Goal: Check status: Check status

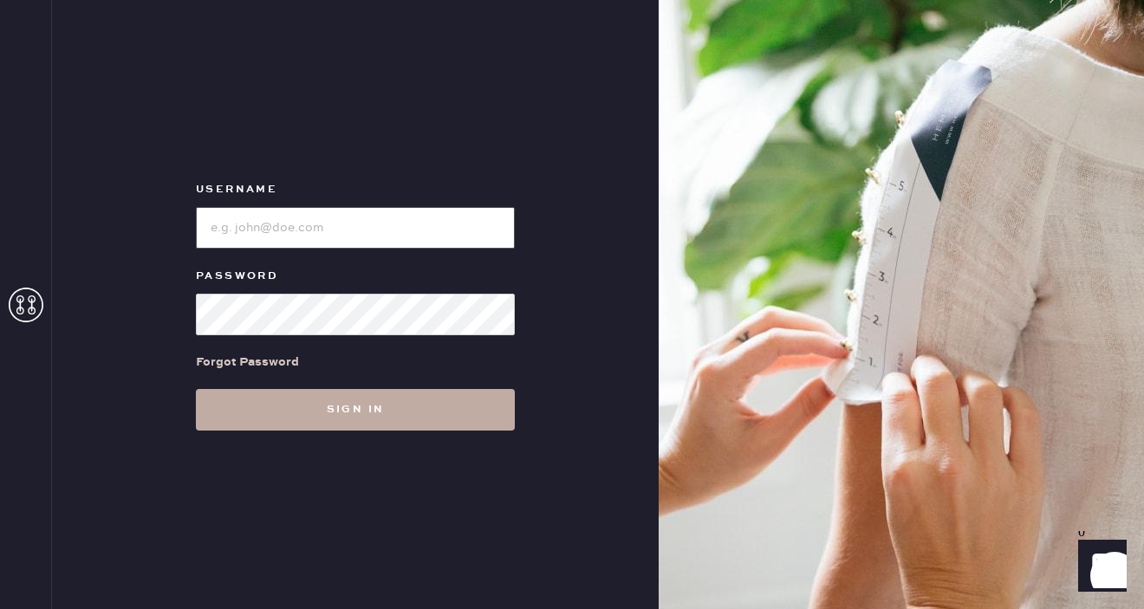
type input "[EMAIL_ADDRESS][DOMAIN_NAME]"
click at [297, 396] on button "Sign in" at bounding box center [355, 410] width 319 height 42
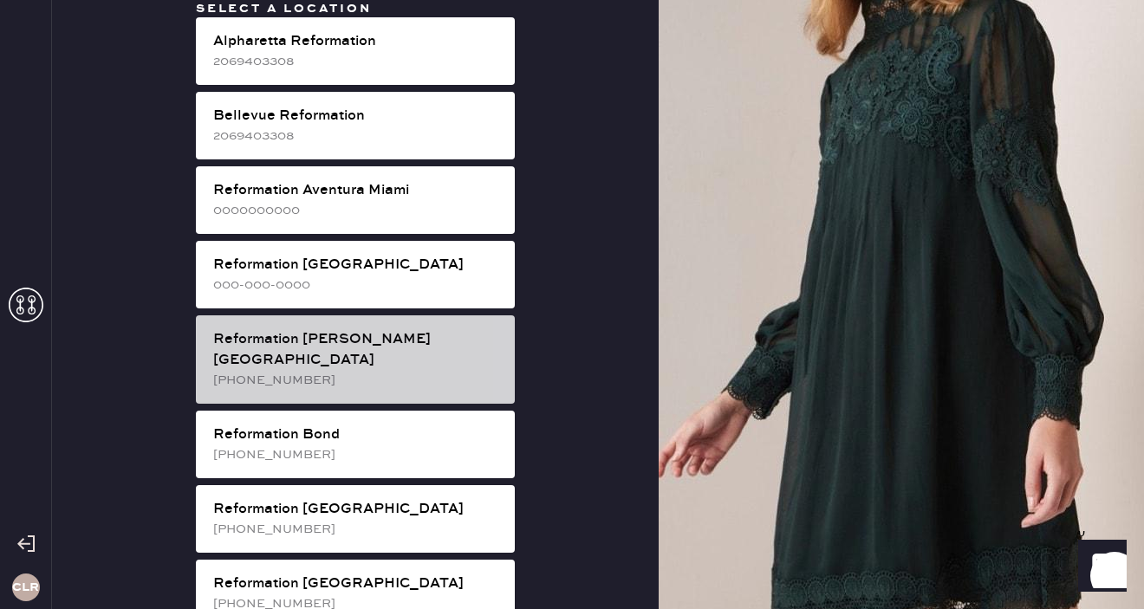
scroll to position [1376, 0]
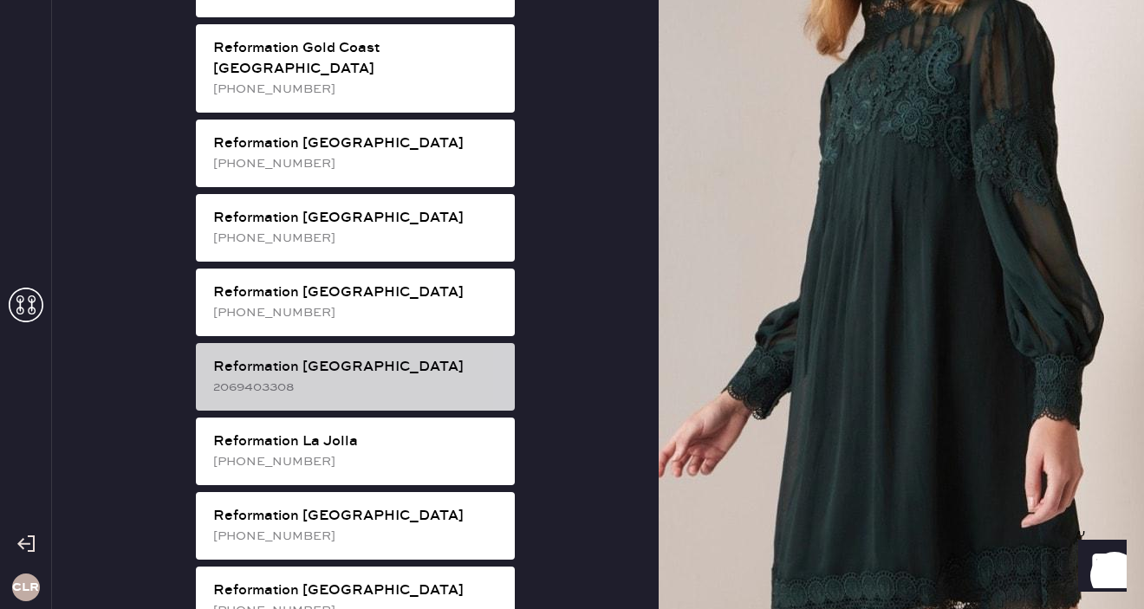
click at [385, 378] on div "2069403308" at bounding box center [357, 387] width 288 height 19
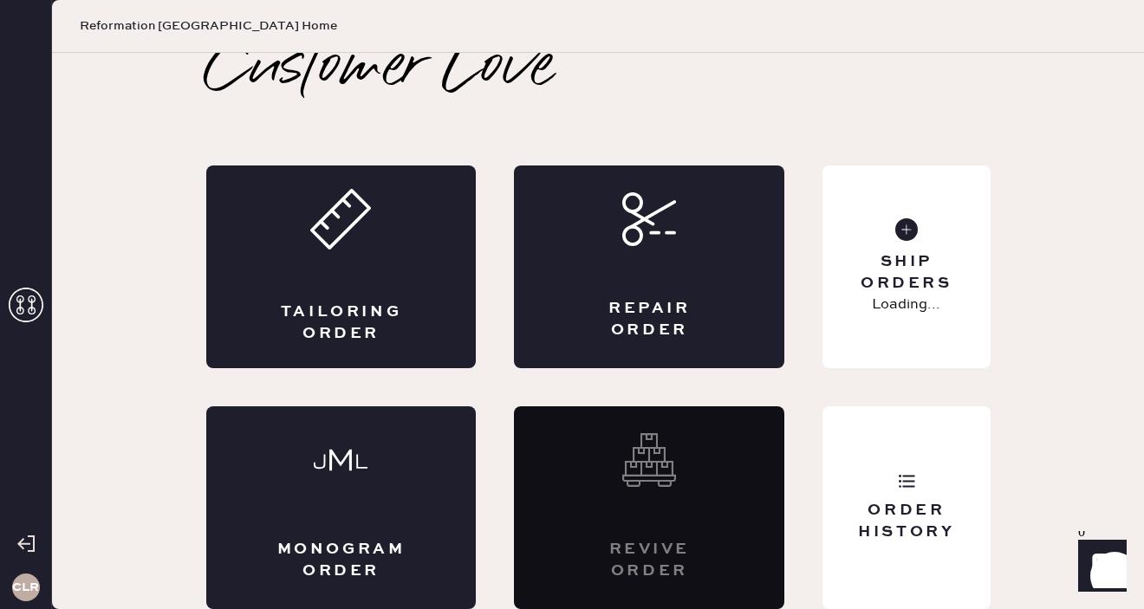
scroll to position [19, 0]
click at [935, 542] on div "Order History" at bounding box center [906, 521] width 140 height 43
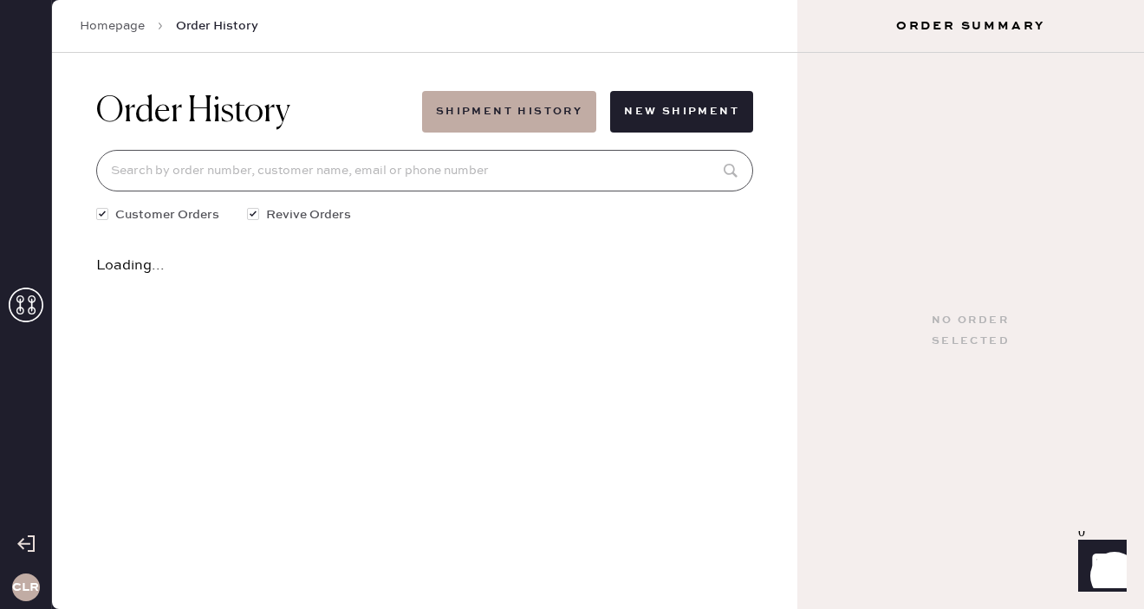
click at [586, 157] on input at bounding box center [424, 171] width 657 height 42
paste input "82967"
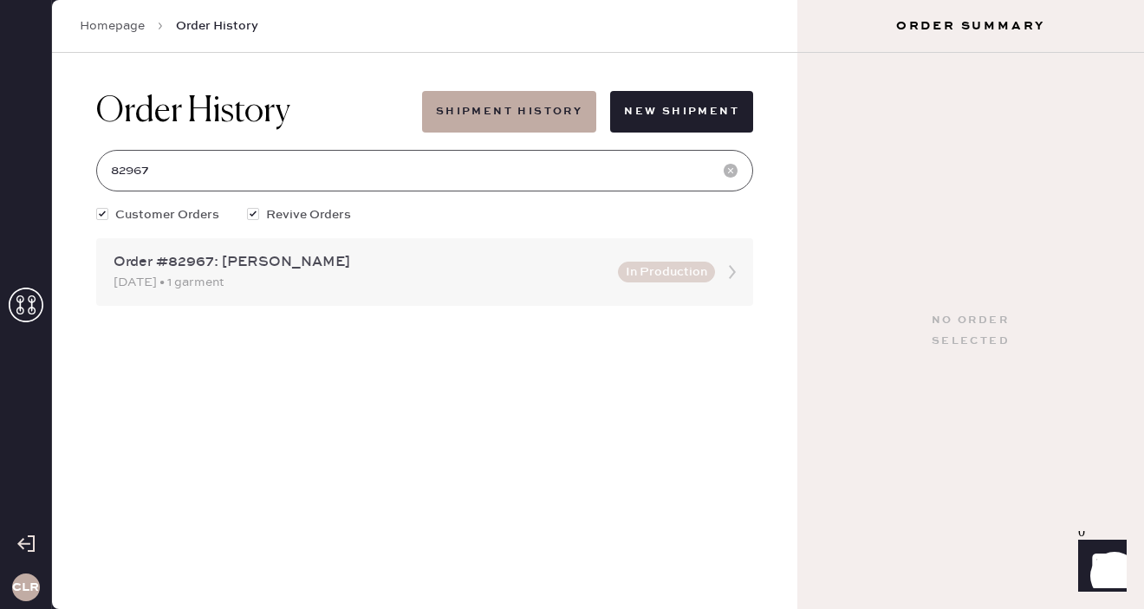
type input "82967"
click at [495, 272] on div "Order #82967: [PERSON_NAME]" at bounding box center [361, 262] width 494 height 21
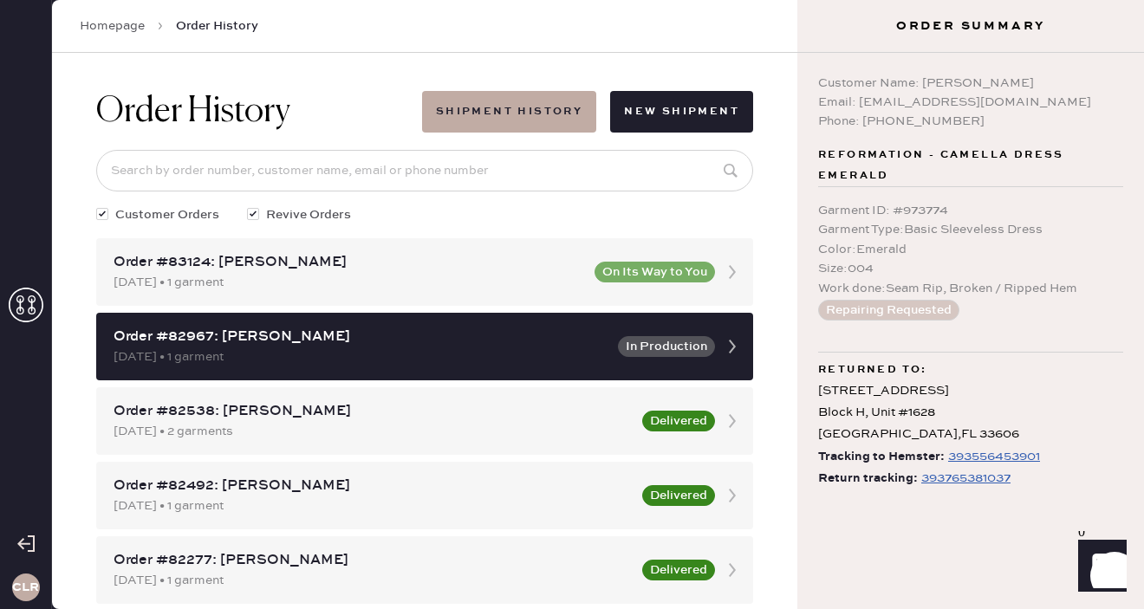
click at [971, 476] on div "393765381037" at bounding box center [965, 478] width 89 height 21
